Goal: Transaction & Acquisition: Purchase product/service

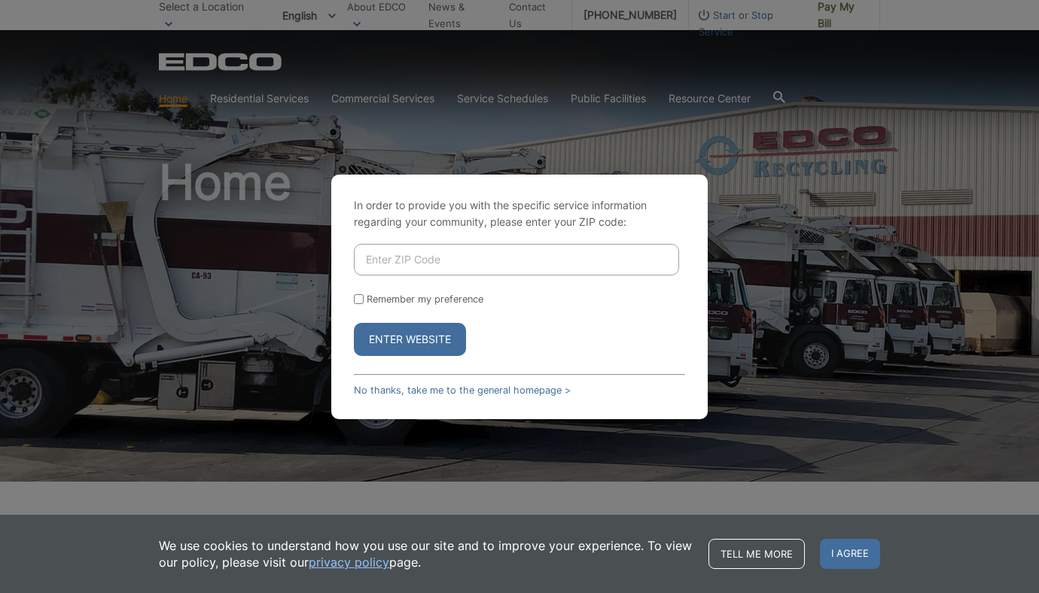
click at [451, 260] on input "Enter ZIP Code" at bounding box center [516, 260] width 325 height 32
type input "92021"
click at [678, 223] on p "In order to provide you with the specific service information regarding your co…" at bounding box center [519, 213] width 331 height 33
click at [369, 297] on label "Remember my preference" at bounding box center [425, 299] width 117 height 11
click at [364, 297] on input "Remember my preference" at bounding box center [359, 299] width 10 height 10
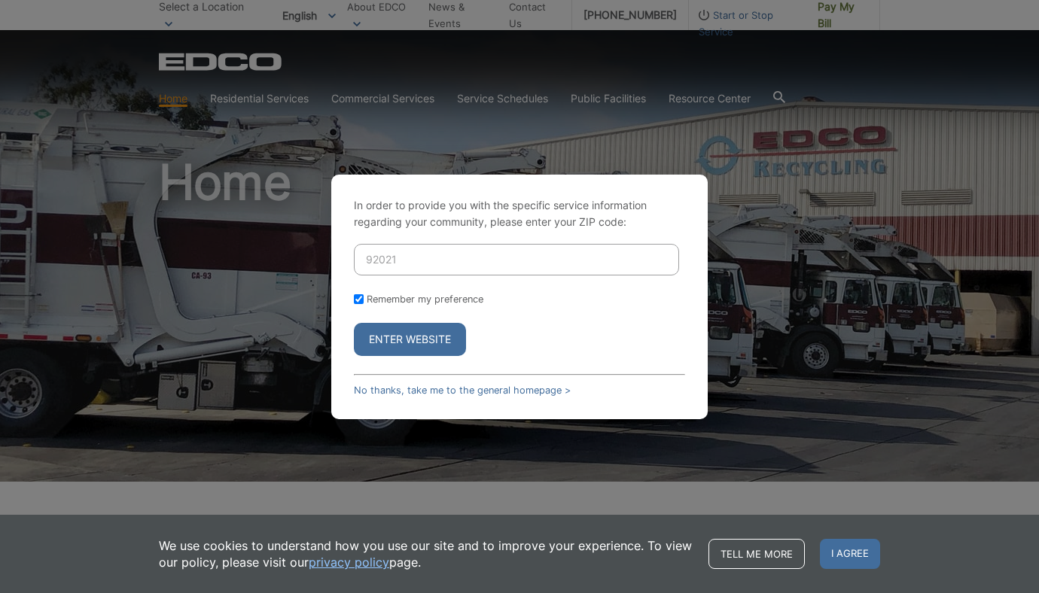
checkbox input "true"
click at [399, 337] on button "Enter Website" at bounding box center [410, 339] width 112 height 33
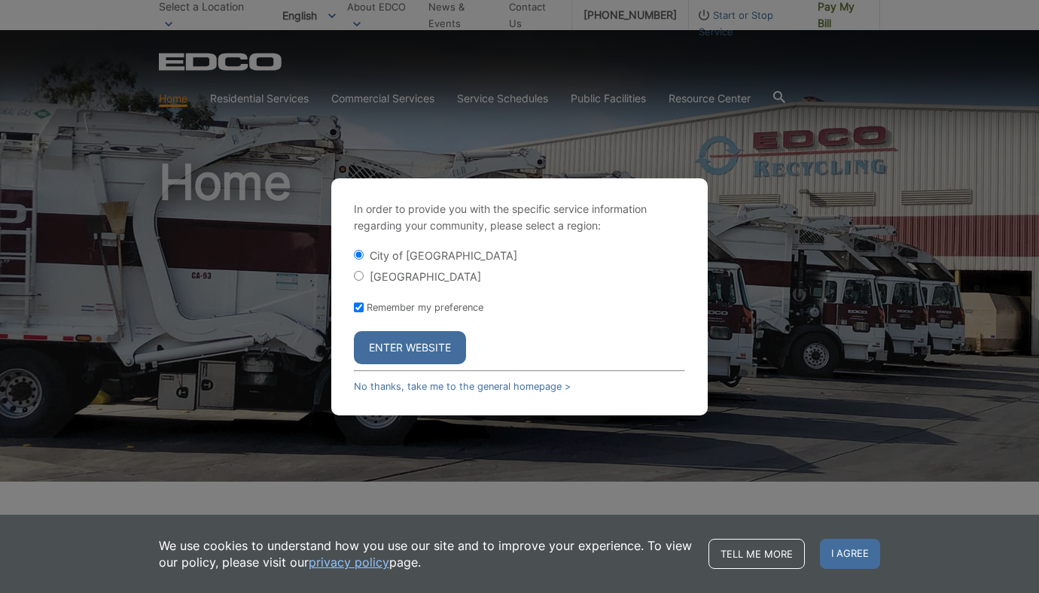
click at [410, 351] on button "Enter Website" at bounding box center [410, 347] width 112 height 33
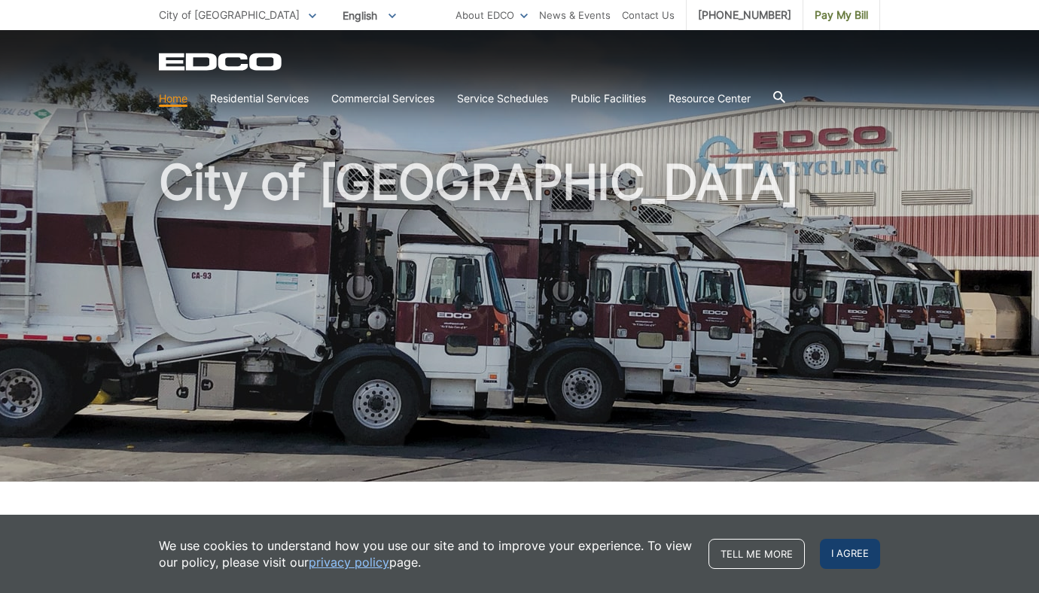
click at [851, 557] on span "I agree" at bounding box center [850, 554] width 60 height 30
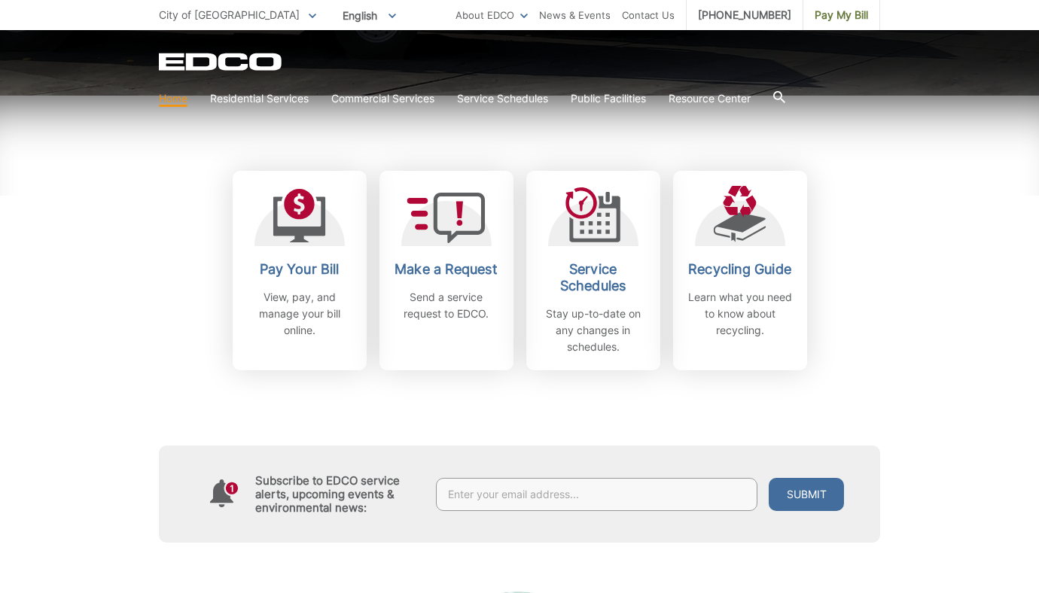
scroll to position [418, 0]
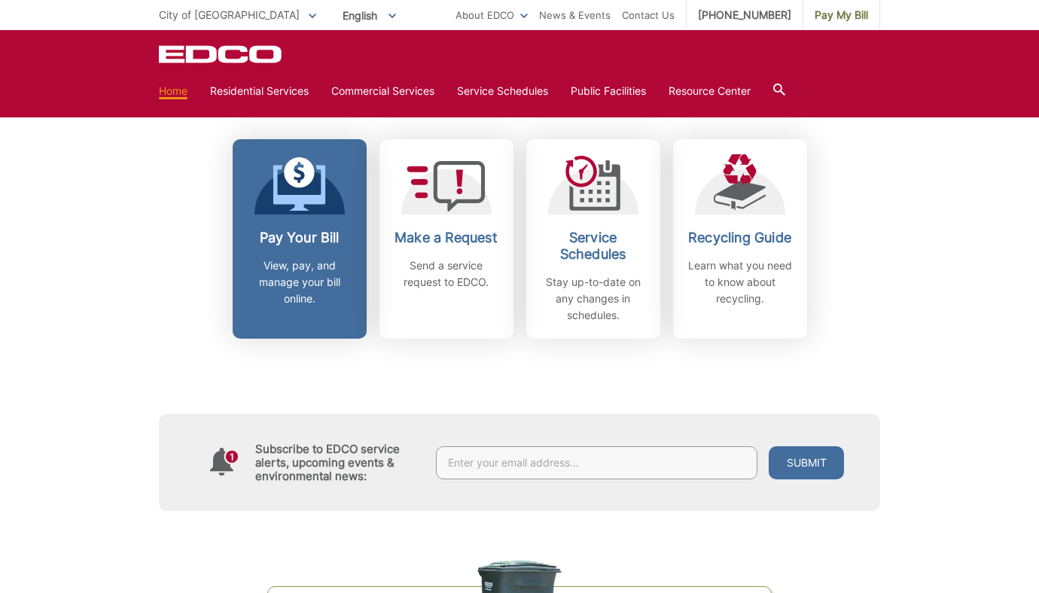
click at [306, 218] on link "Pay Your Bill View, pay, and manage your bill online." at bounding box center [300, 238] width 134 height 199
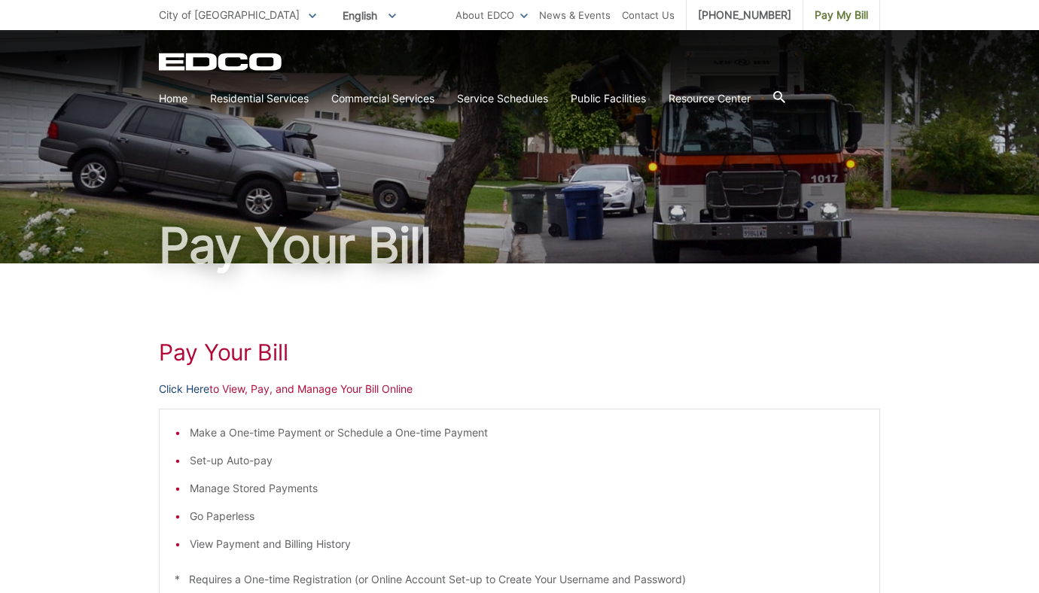
click at [184, 387] on link "Click Here" at bounding box center [184, 389] width 50 height 17
